Goal: Information Seeking & Learning: Learn about a topic

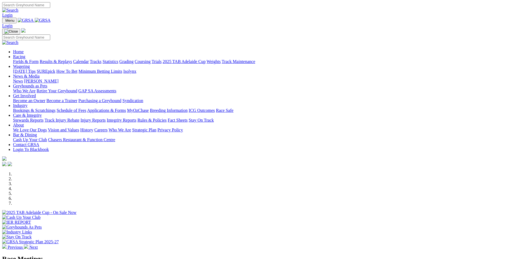
click at [58, 79] on link "[PERSON_NAME]" at bounding box center [41, 81] width 35 height 5
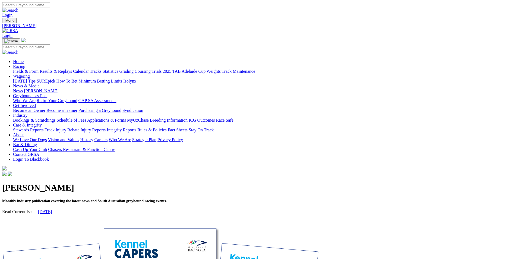
click at [23, 89] on link "News" at bounding box center [18, 91] width 10 height 5
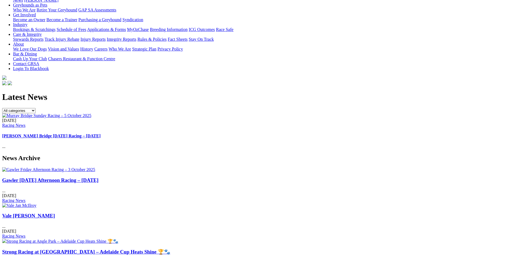
scroll to position [109, 0]
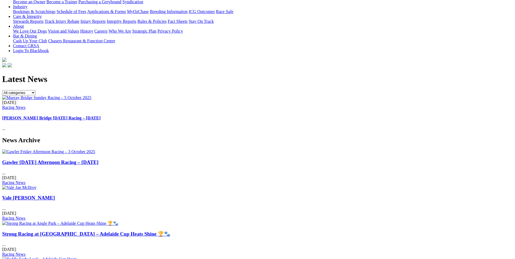
click at [55, 195] on link "Vale Jan McIlroy" at bounding box center [28, 198] width 53 height 6
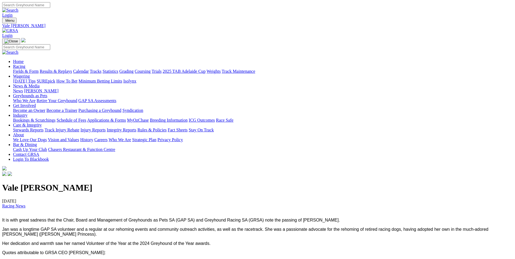
click at [25, 64] on link "Racing" at bounding box center [19, 66] width 12 height 5
click at [39, 69] on link "Fields & Form" at bounding box center [26, 71] width 26 height 5
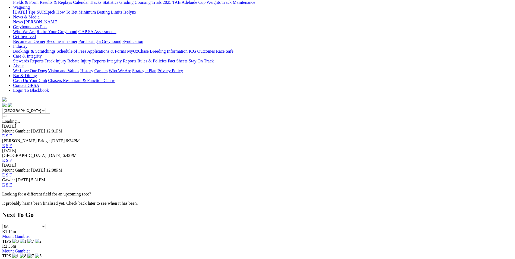
scroll to position [82, 0]
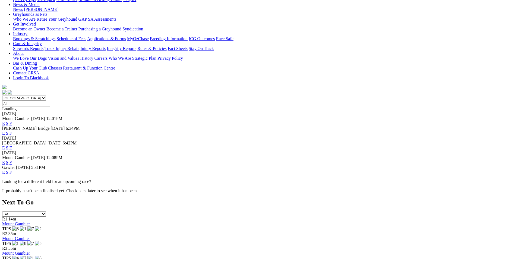
click at [12, 146] on link "F" at bounding box center [11, 148] width 2 height 5
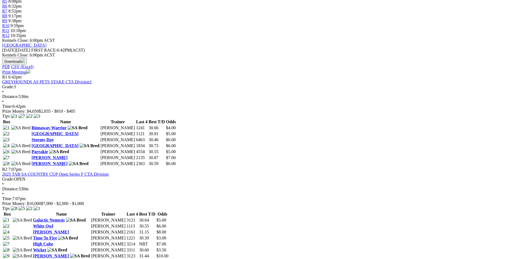
scroll to position [245, 0]
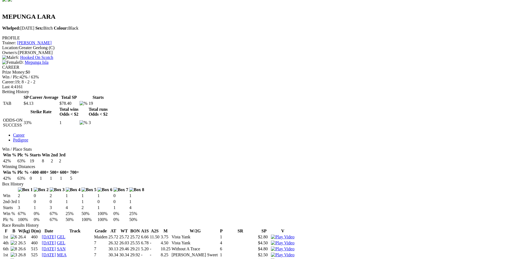
scroll to position [190, 0]
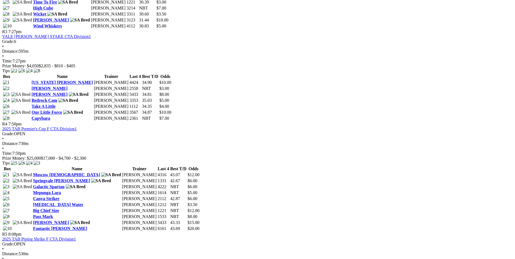
scroll to position [489, 0]
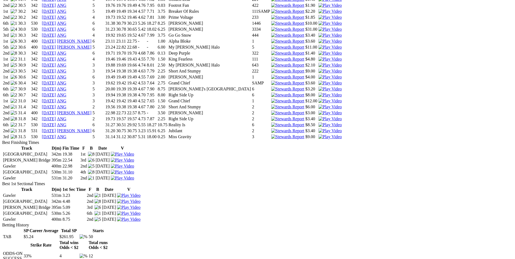
scroll to position [571, 0]
